Goal: Information Seeking & Learning: Learn about a topic

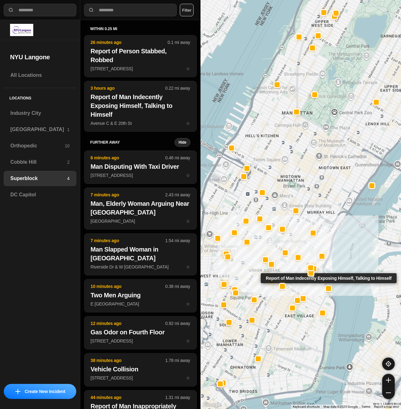
select select "*"
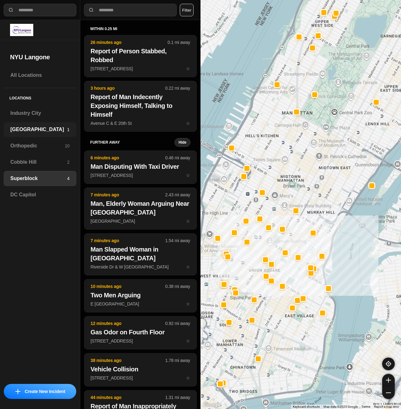
click at [47, 133] on div "Brooklyn 1" at bounding box center [40, 129] width 72 height 15
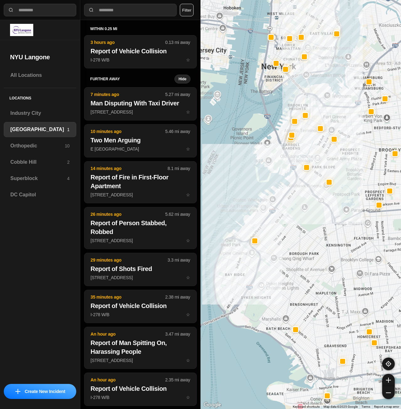
drag, startPoint x: 301, startPoint y: 237, endPoint x: 301, endPoint y: 255, distance: 17.9
click at [301, 255] on div at bounding box center [300, 204] width 200 height 409
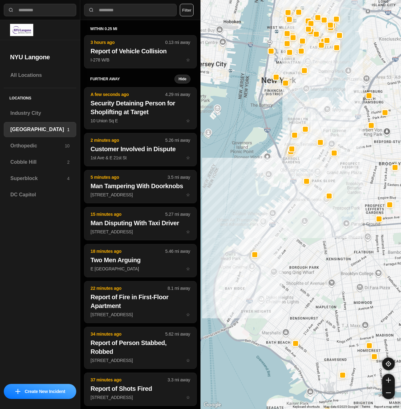
drag, startPoint x: 290, startPoint y: 114, endPoint x: 289, endPoint y: 128, distance: 14.1
click at [289, 128] on div at bounding box center [300, 204] width 200 height 409
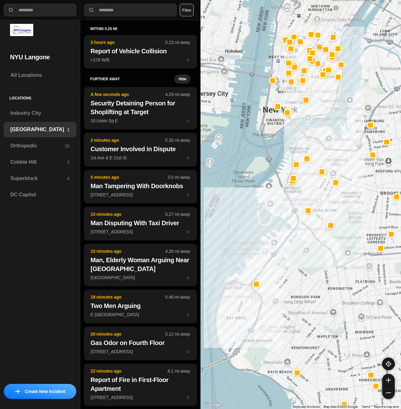
drag, startPoint x: 342, startPoint y: 86, endPoint x: 338, endPoint y: 134, distance: 48.5
click at [338, 134] on div at bounding box center [300, 204] width 200 height 409
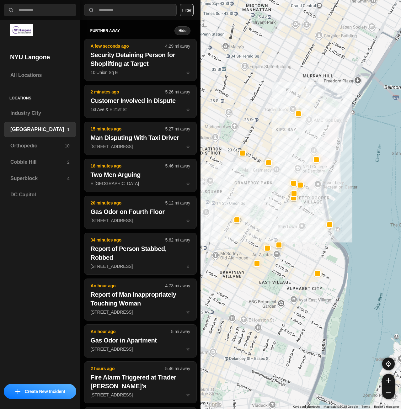
drag, startPoint x: 337, startPoint y: 105, endPoint x: 369, endPoint y: 209, distance: 108.8
click at [369, 209] on div "421 people" at bounding box center [300, 204] width 200 height 409
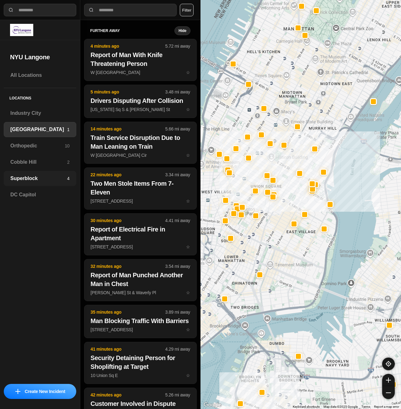
click at [53, 173] on div "Superblock 4" at bounding box center [40, 178] width 72 height 15
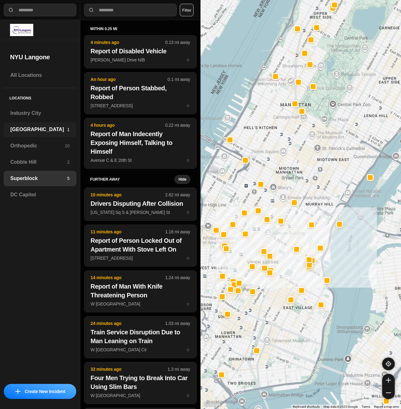
click at [21, 127] on h3 "[GEOGRAPHIC_DATA]" at bounding box center [38, 130] width 57 height 8
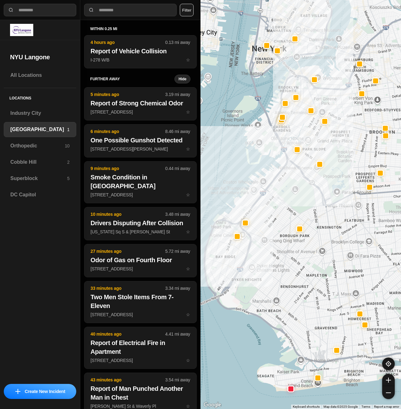
drag, startPoint x: 308, startPoint y: 221, endPoint x: 299, endPoint y: 237, distance: 19.1
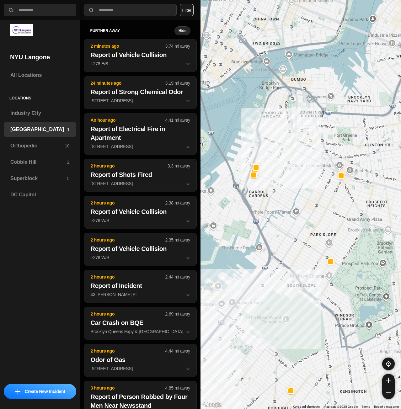
drag, startPoint x: 307, startPoint y: 194, endPoint x: 282, endPoint y: 324, distance: 132.3
click at [281, 324] on div "421 people" at bounding box center [300, 204] width 200 height 409
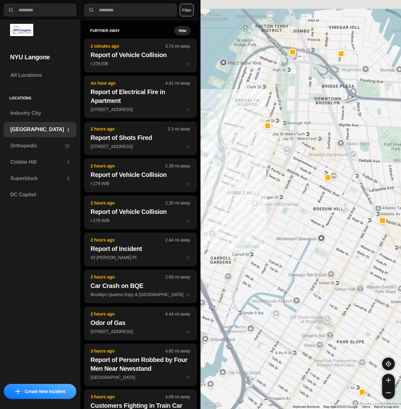
drag, startPoint x: 313, startPoint y: 181, endPoint x: 381, endPoint y: 233, distance: 85.0
click at [381, 233] on div "421 people" at bounding box center [300, 204] width 200 height 409
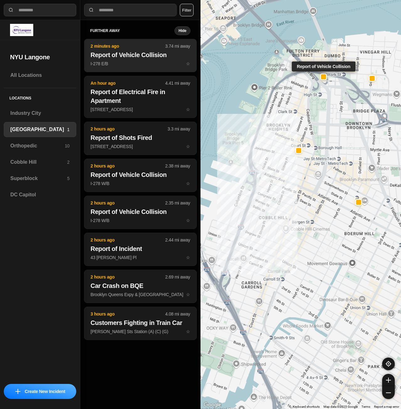
click at [146, 59] on h2 "Report of Vehicle Collision" at bounding box center [140, 55] width 99 height 9
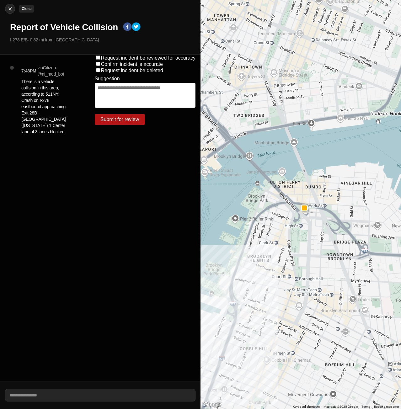
click at [11, 9] on img at bounding box center [10, 9] width 6 height 6
select select "*"
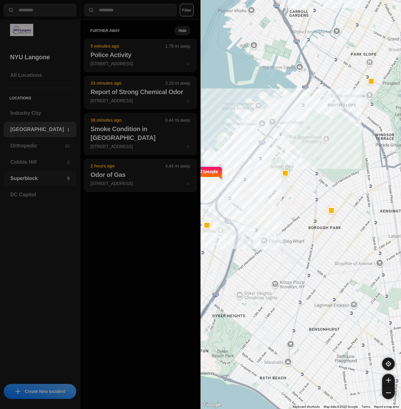
click at [30, 182] on h3 "Superblock" at bounding box center [38, 179] width 57 height 8
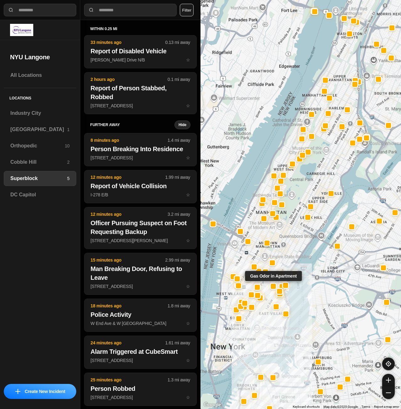
select select "*"
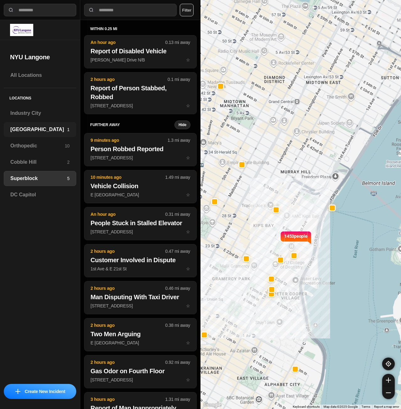
click at [29, 124] on div "Brooklyn 1" at bounding box center [40, 129] width 72 height 15
